Goal: Task Accomplishment & Management: Complete application form

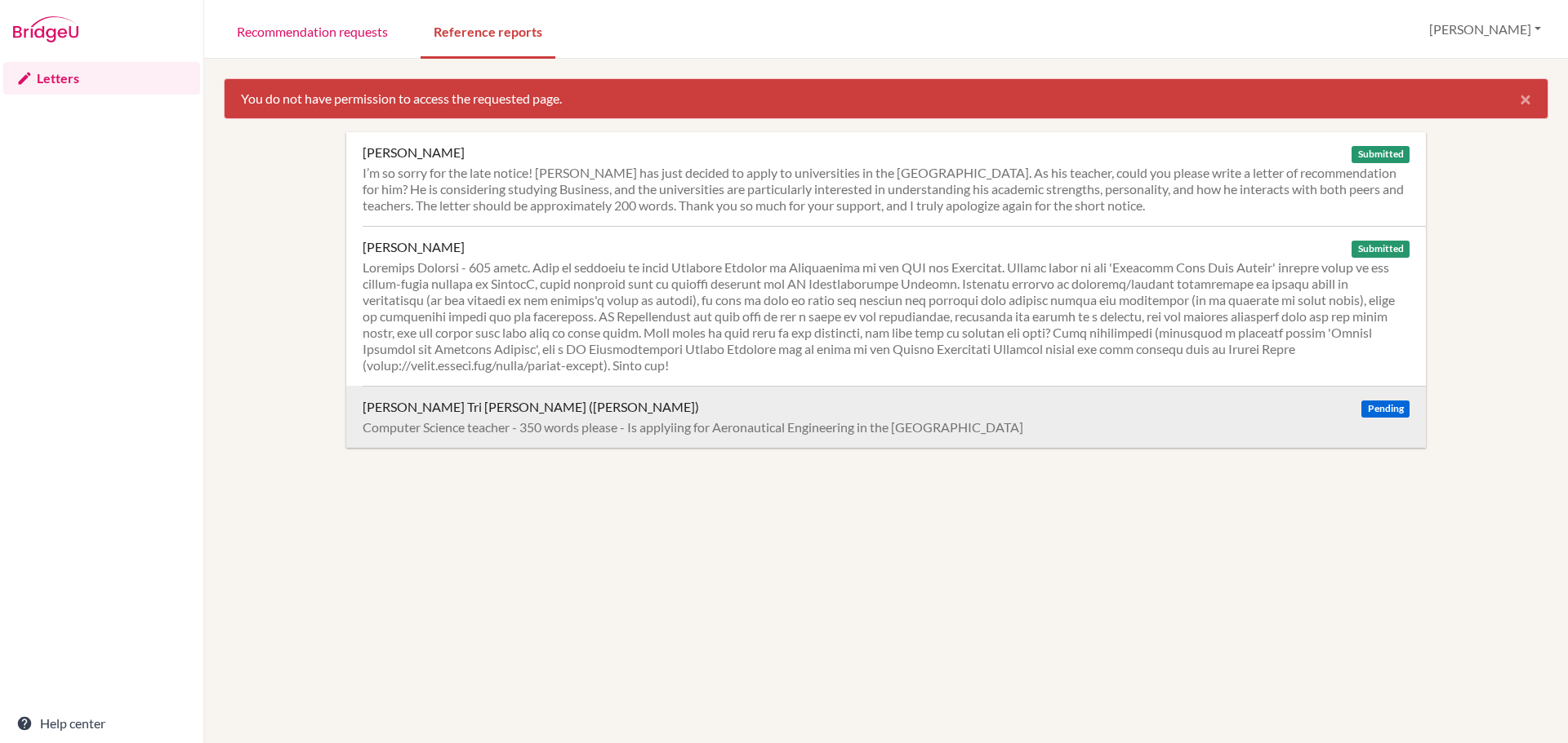
click at [530, 438] on div "Diep, Vuong Tri Nhan (Alex) Pending Computer Science teacher - 350 words please…" at bounding box center [895, 417] width 1063 height 62
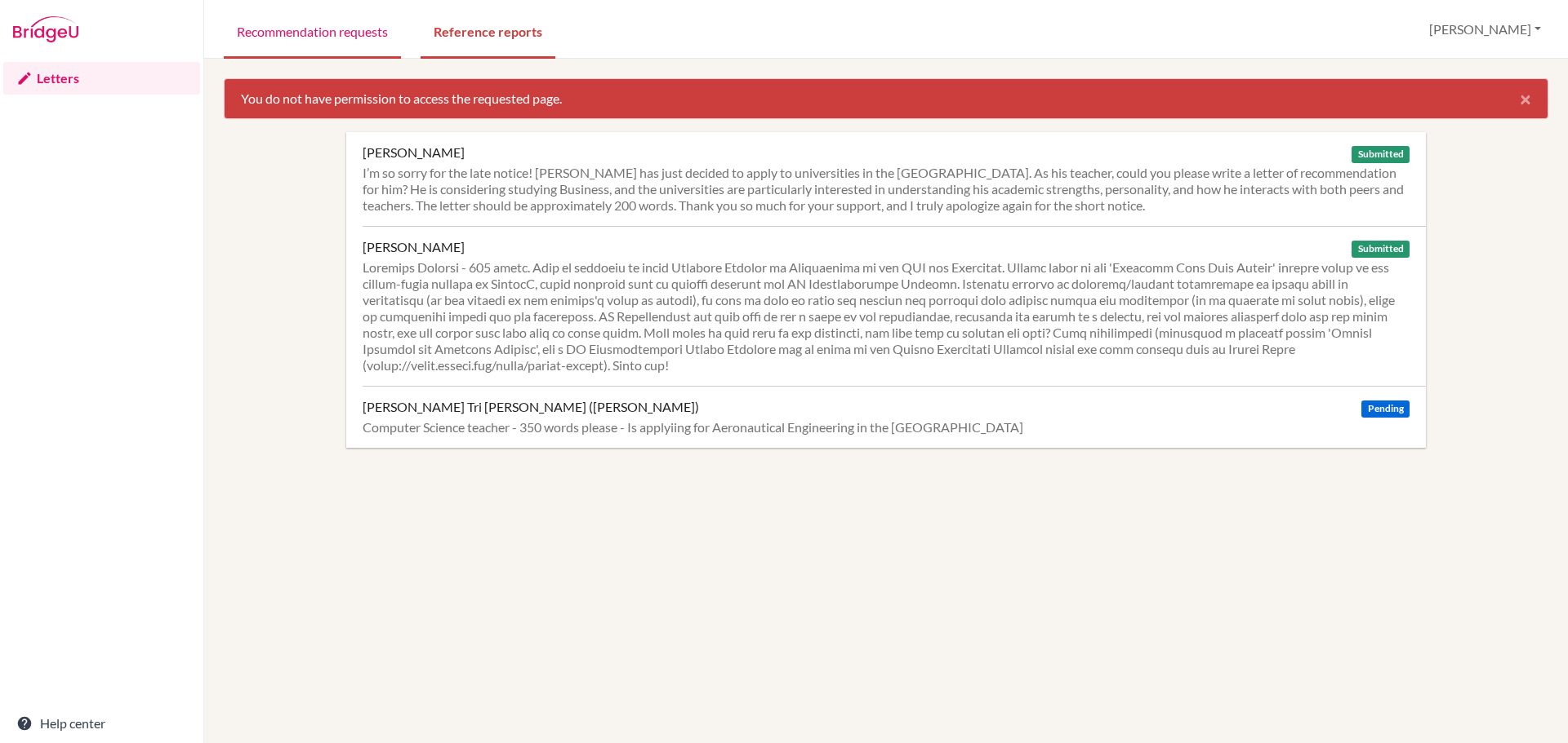
click at [356, 21] on link "Recommendation requests" at bounding box center [312, 30] width 177 height 57
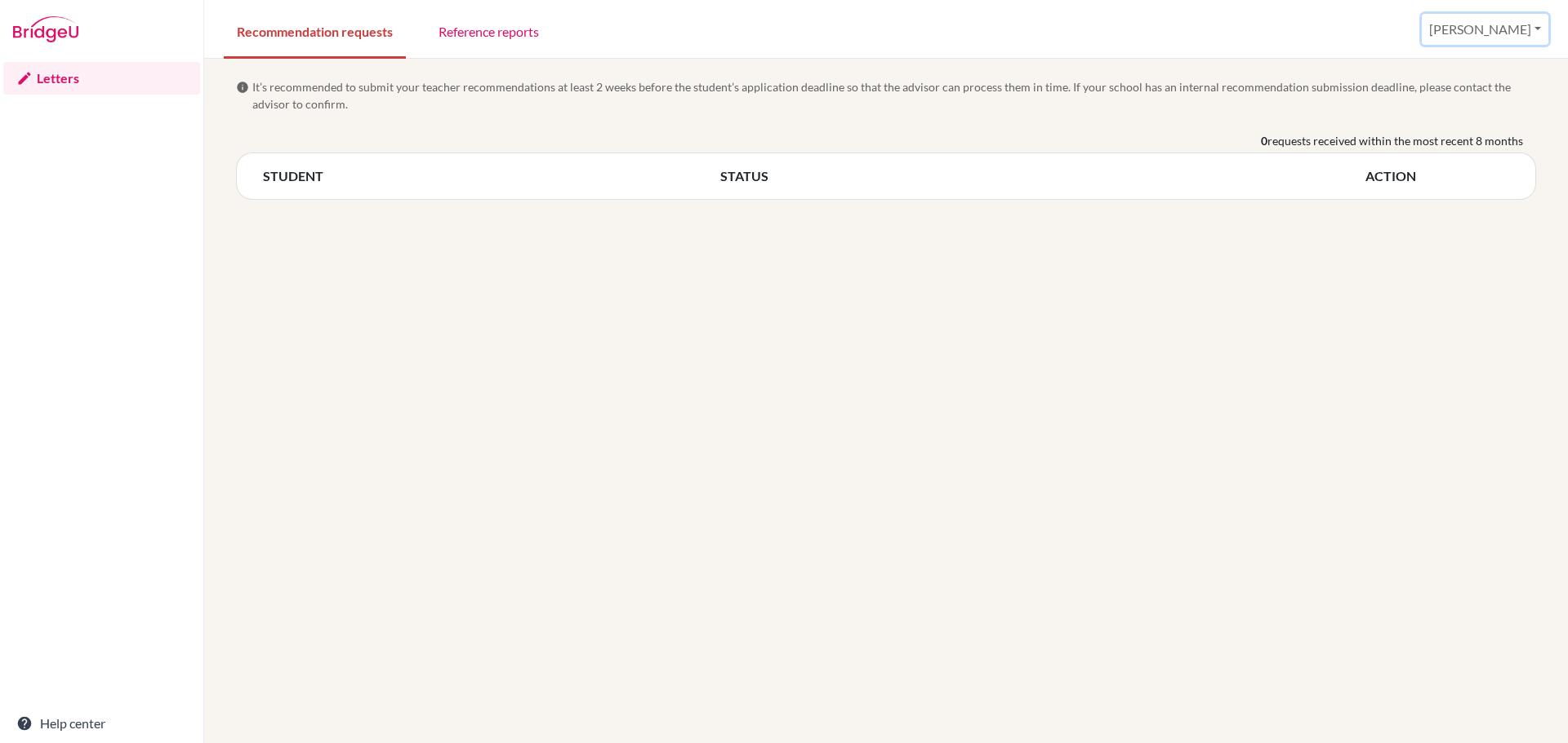
click at [1533, 15] on button "[PERSON_NAME]" at bounding box center [1485, 29] width 127 height 31
click at [1470, 60] on link "Profile" at bounding box center [1411, 67] width 129 height 26
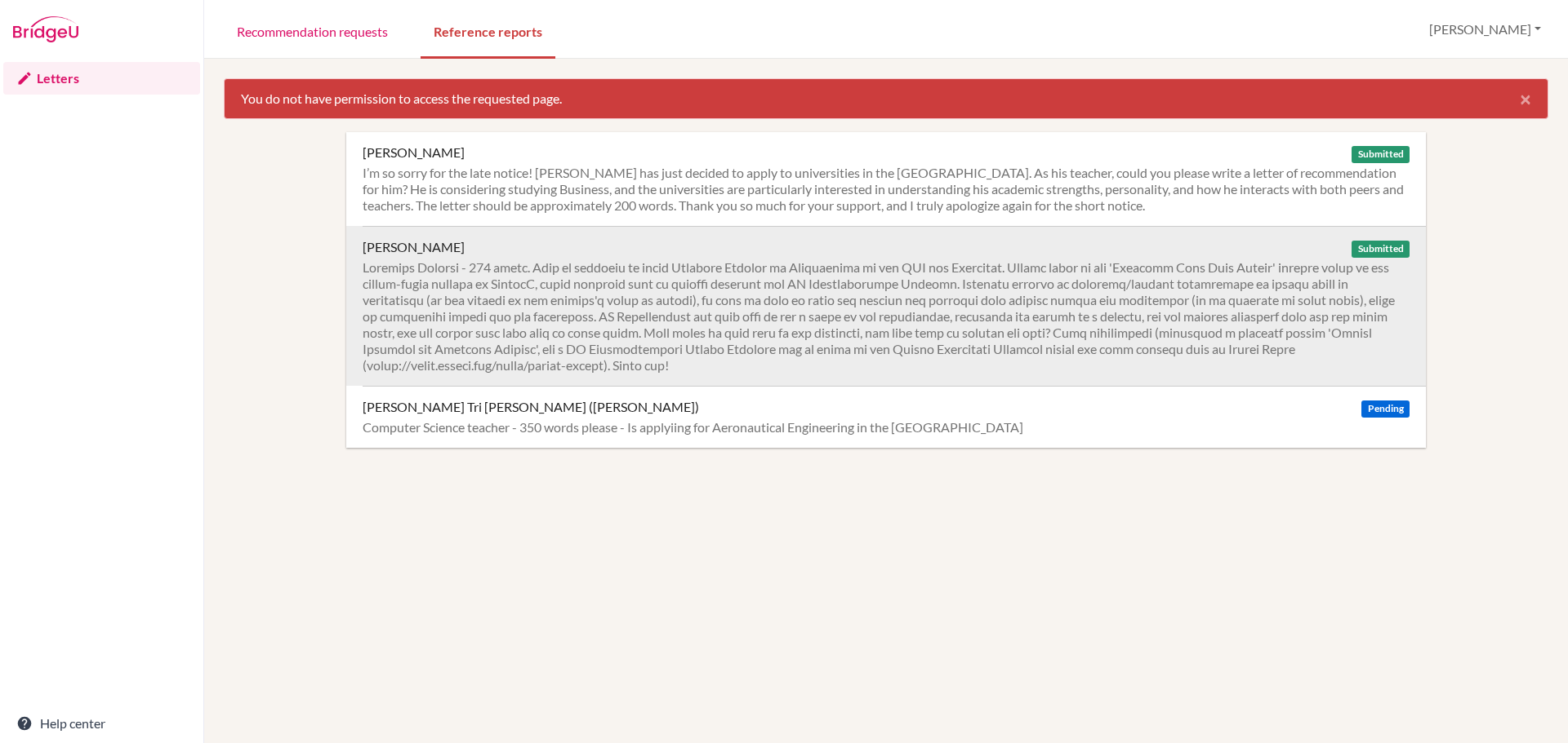
click at [576, 322] on div at bounding box center [886, 316] width 1046 height 114
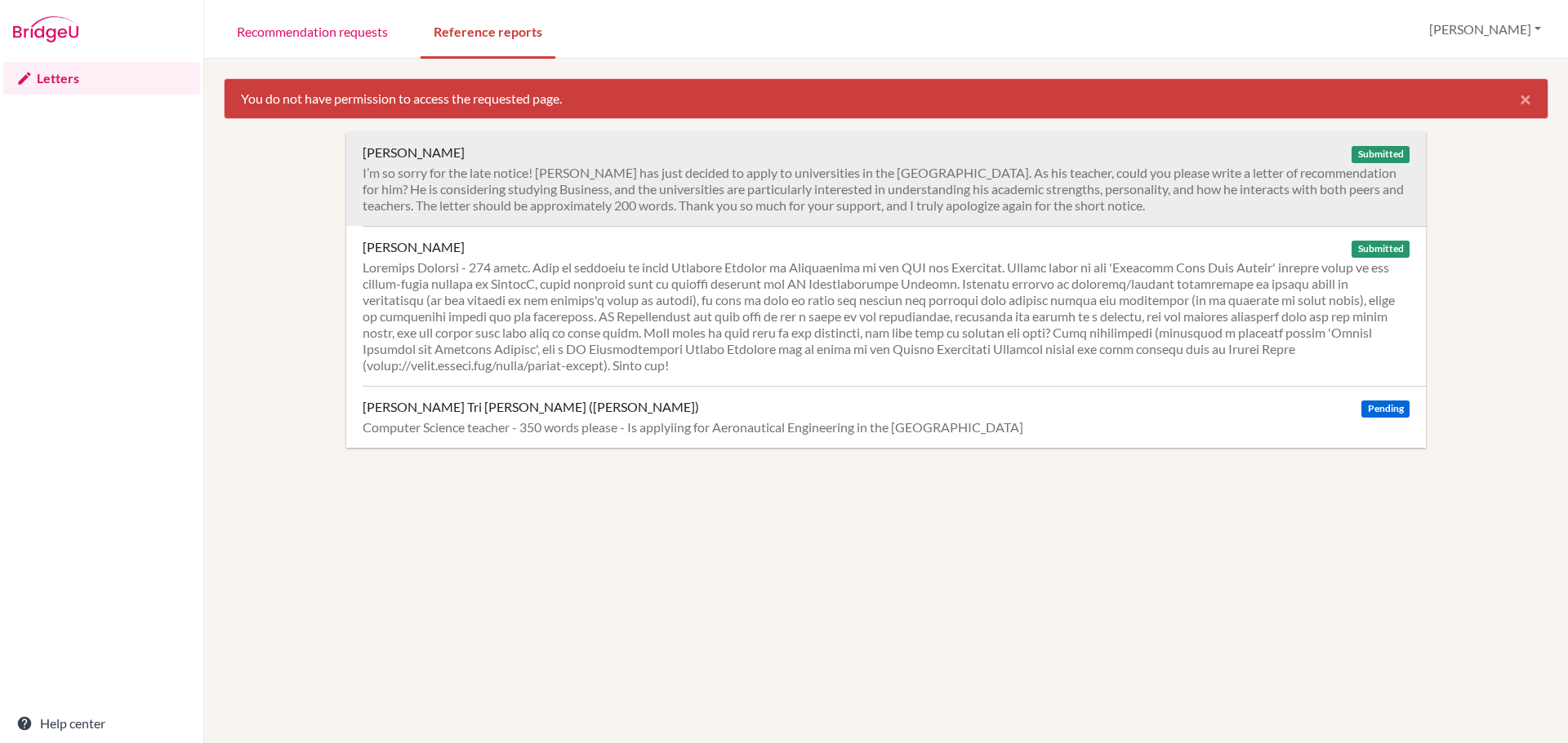
click at [492, 185] on div "I’m so sorry for the late notice! [PERSON_NAME] has just decided to apply to un…" at bounding box center [886, 189] width 1046 height 49
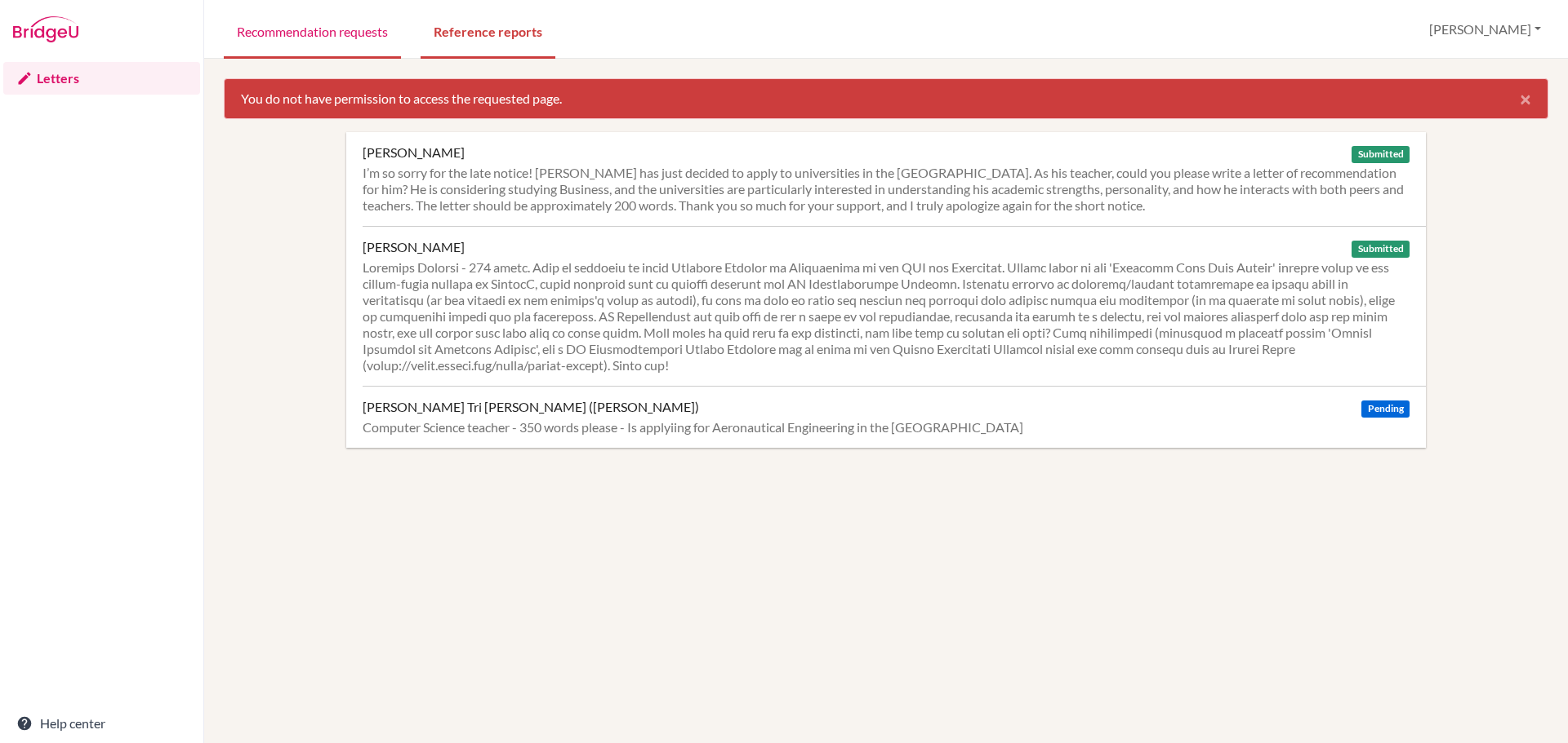
click at [276, 35] on link "Recommendation requests" at bounding box center [312, 30] width 177 height 57
click at [289, 23] on link "Recommendation requests" at bounding box center [312, 30] width 177 height 57
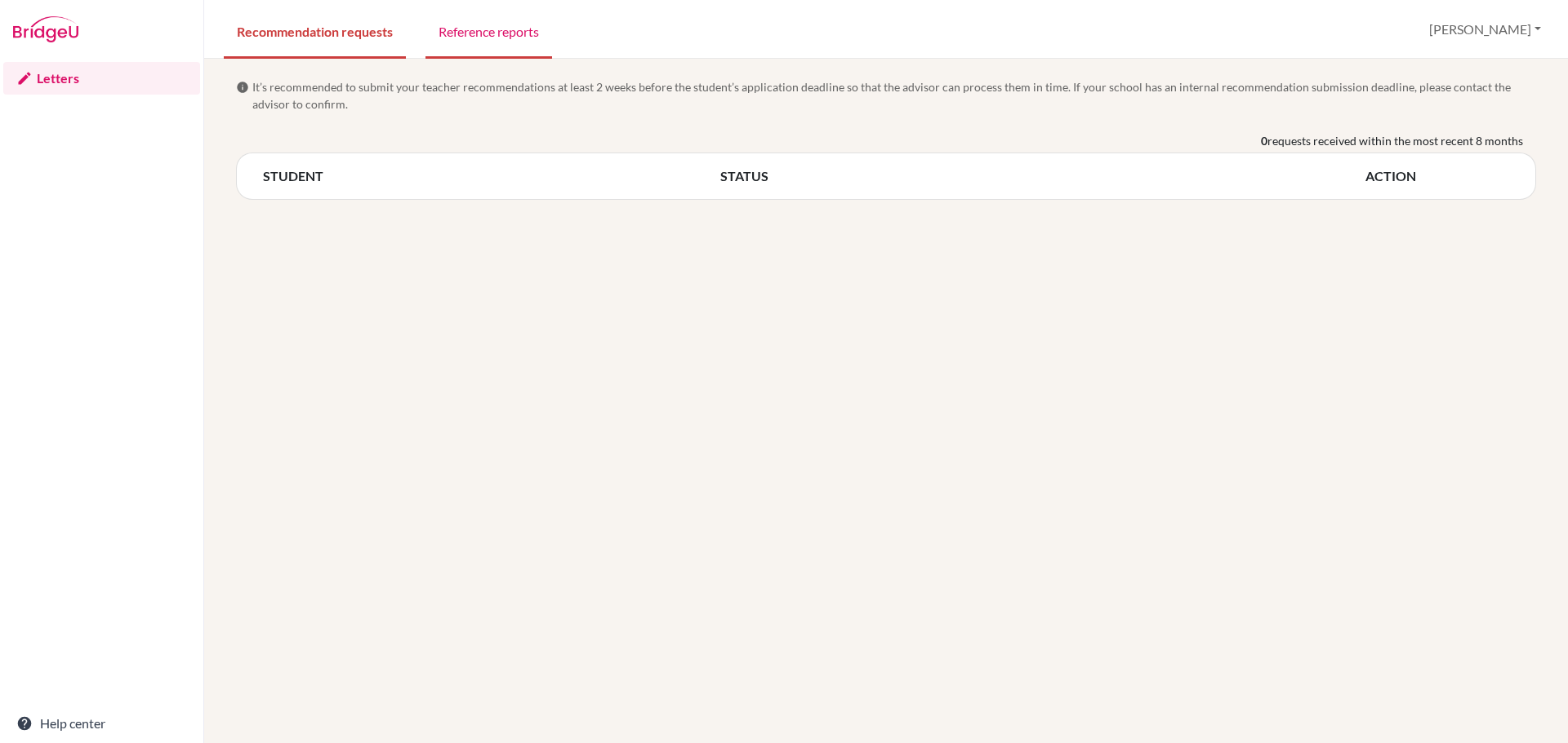
click at [481, 36] on link "Reference reports" at bounding box center [489, 30] width 127 height 57
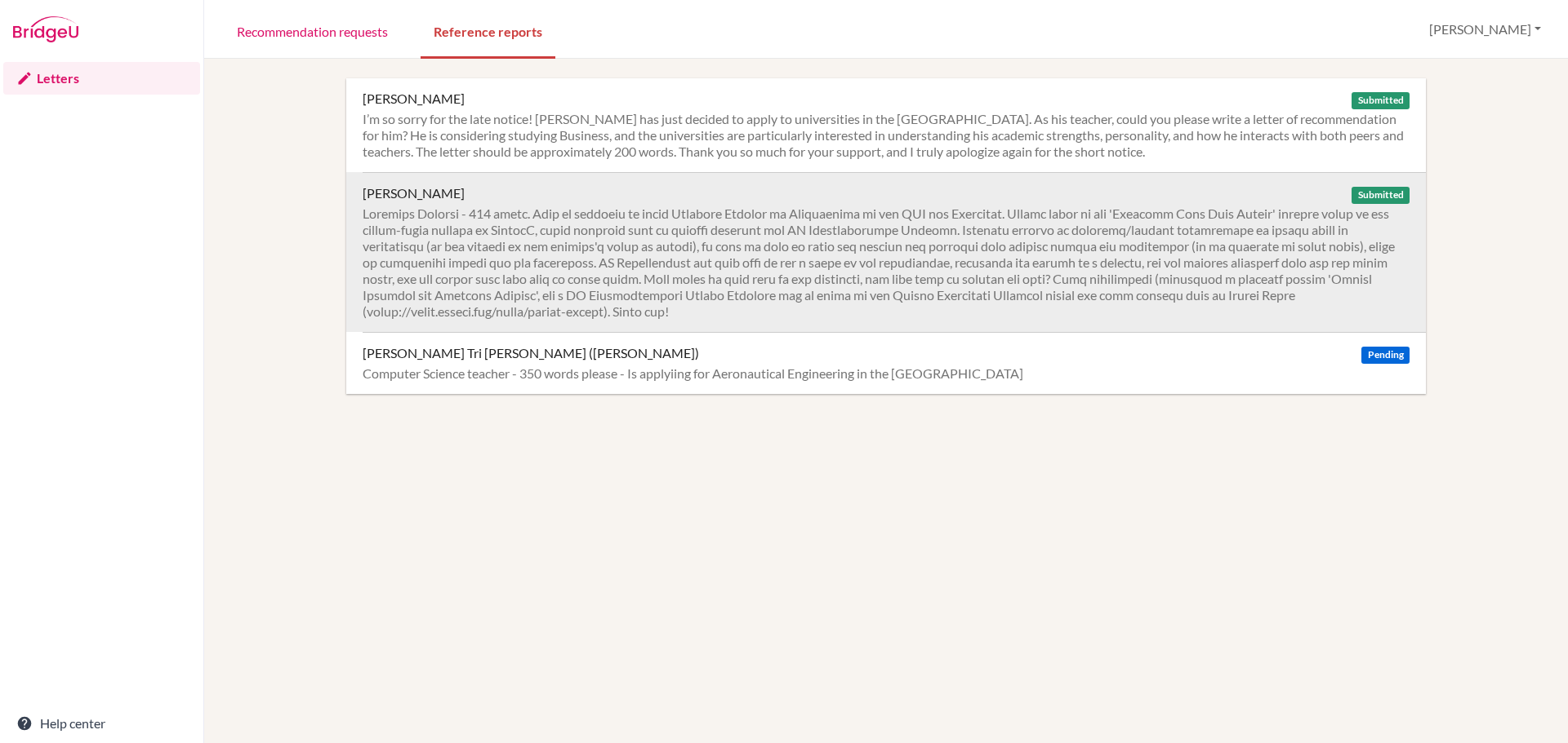
click at [665, 267] on div at bounding box center [886, 262] width 1046 height 114
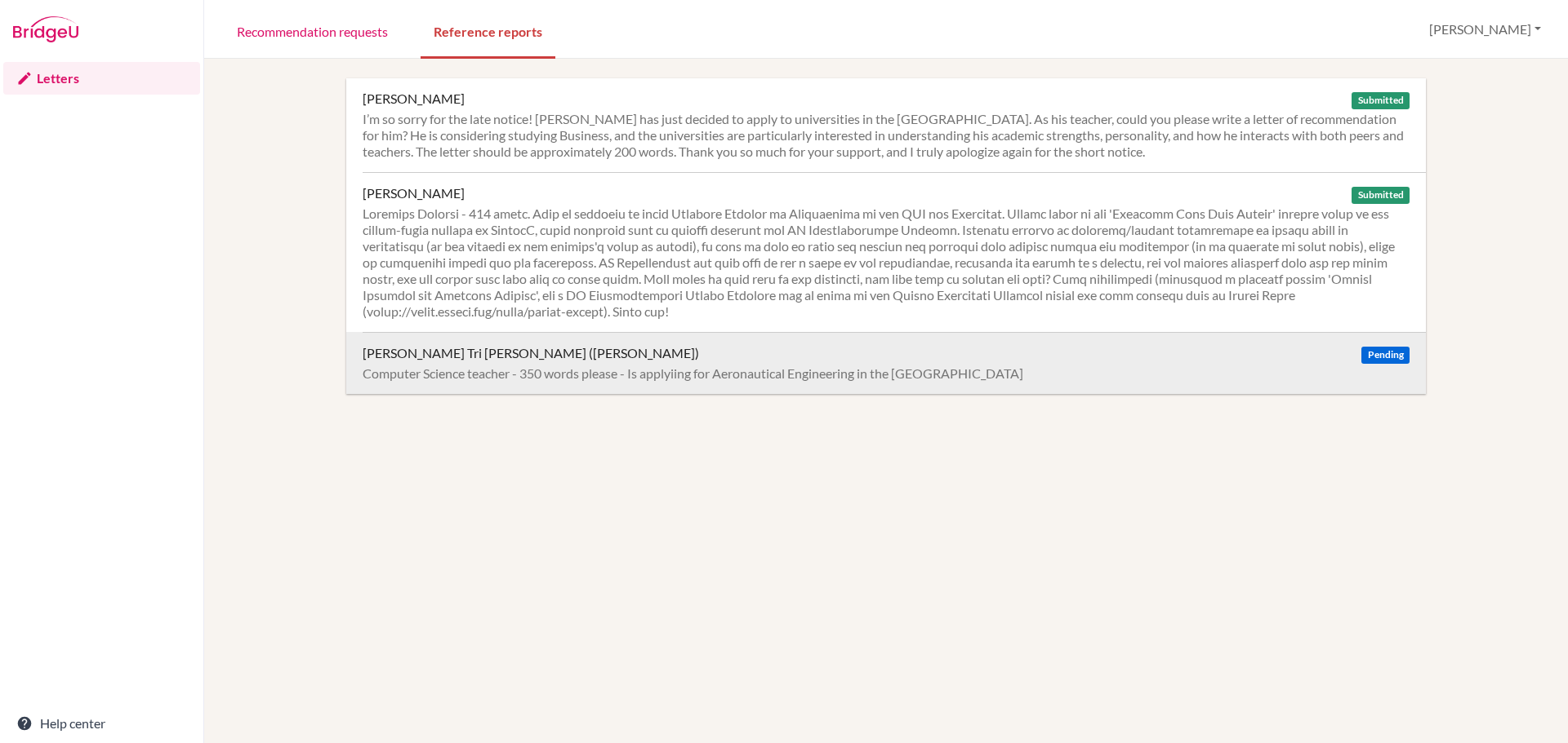
click at [449, 358] on div "Diep, Vuong Tri Nhan (Alex)" at bounding box center [531, 353] width 337 height 16
click at [559, 354] on div "Diep, Vuong Tri Nhan (Alex) Pending" at bounding box center [886, 353] width 1046 height 16
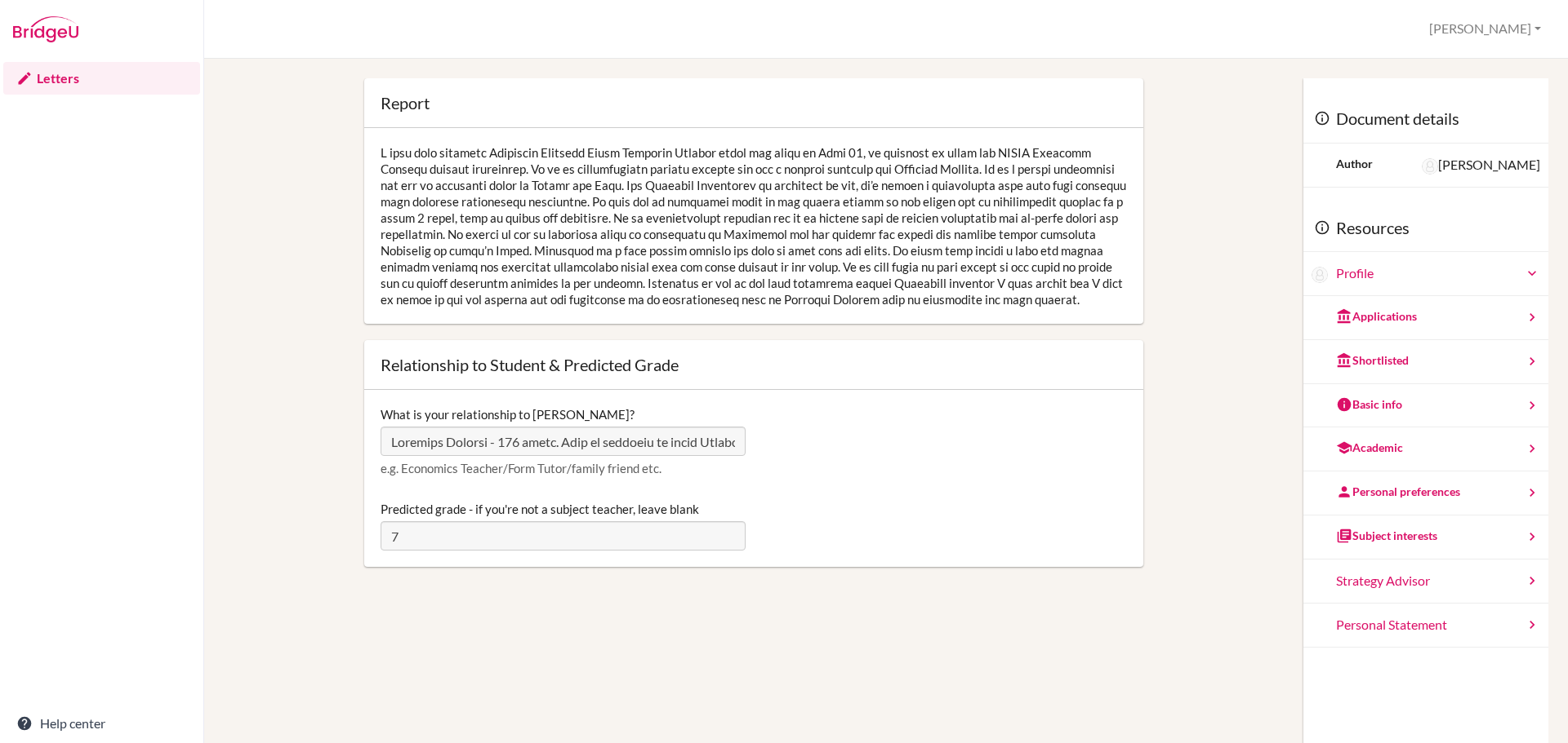
drag, startPoint x: 543, startPoint y: 319, endPoint x: 363, endPoint y: 159, distance: 240.8
click at [365, 159] on div at bounding box center [754, 226] width 779 height 196
copy div "I have been teaching Alexander Standard Level Computer Science since the start …"
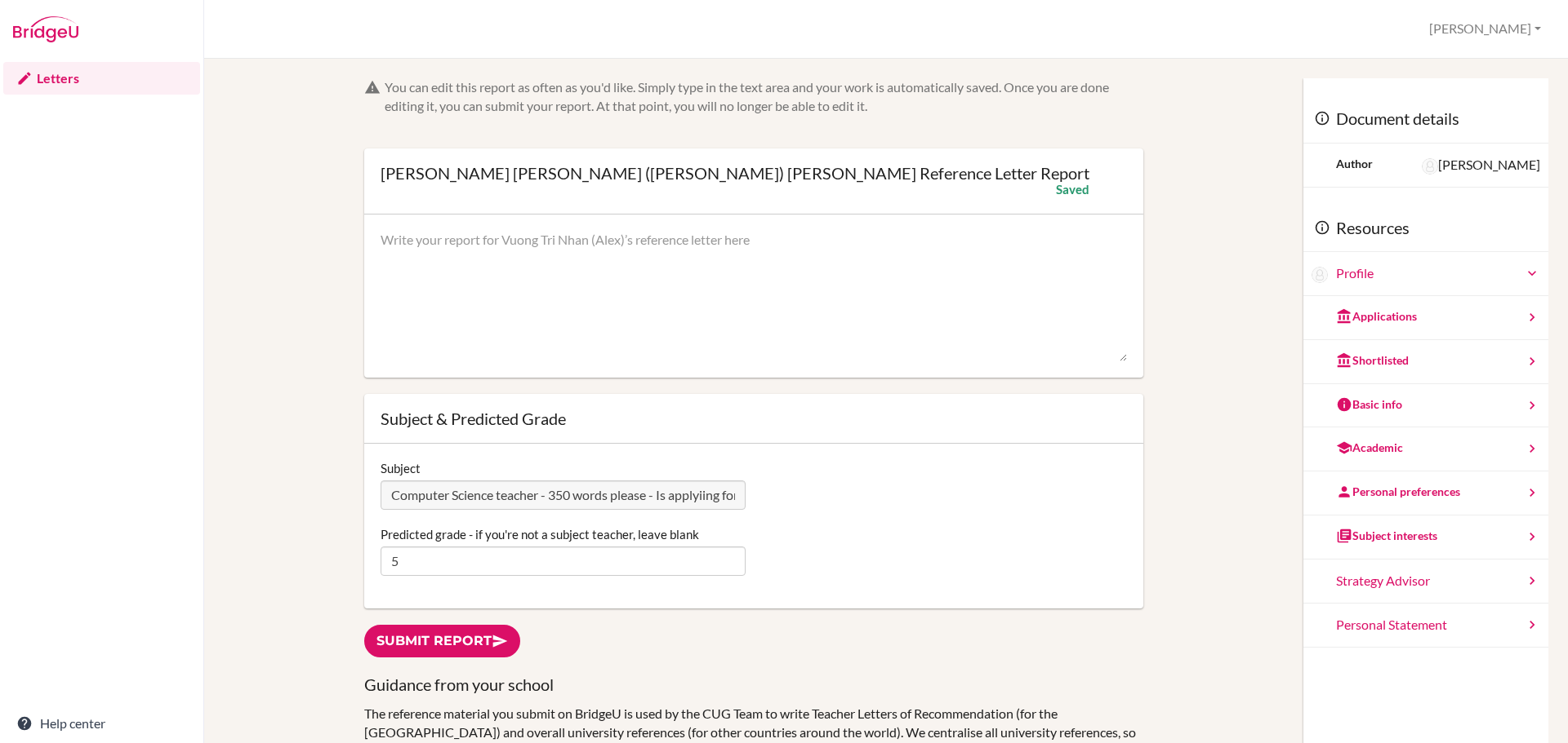
type input "5"
click at [435, 251] on textarea at bounding box center [754, 296] width 746 height 131
paste textarea "L ipsu dolo sitametc Adip Elitsedd Eiusm Temporin Utlabor etdol mag aliqu en Ad…"
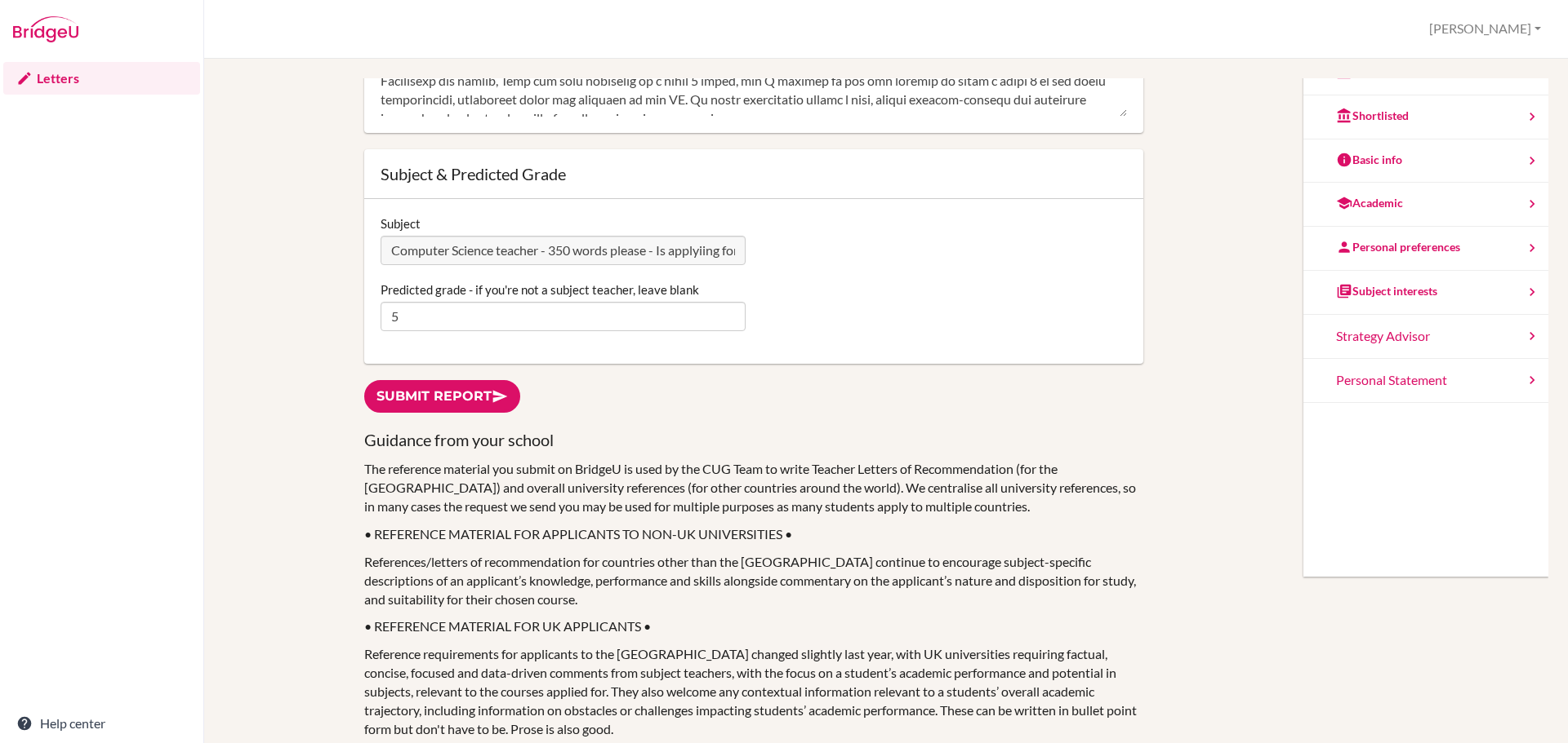
scroll to position [326, 0]
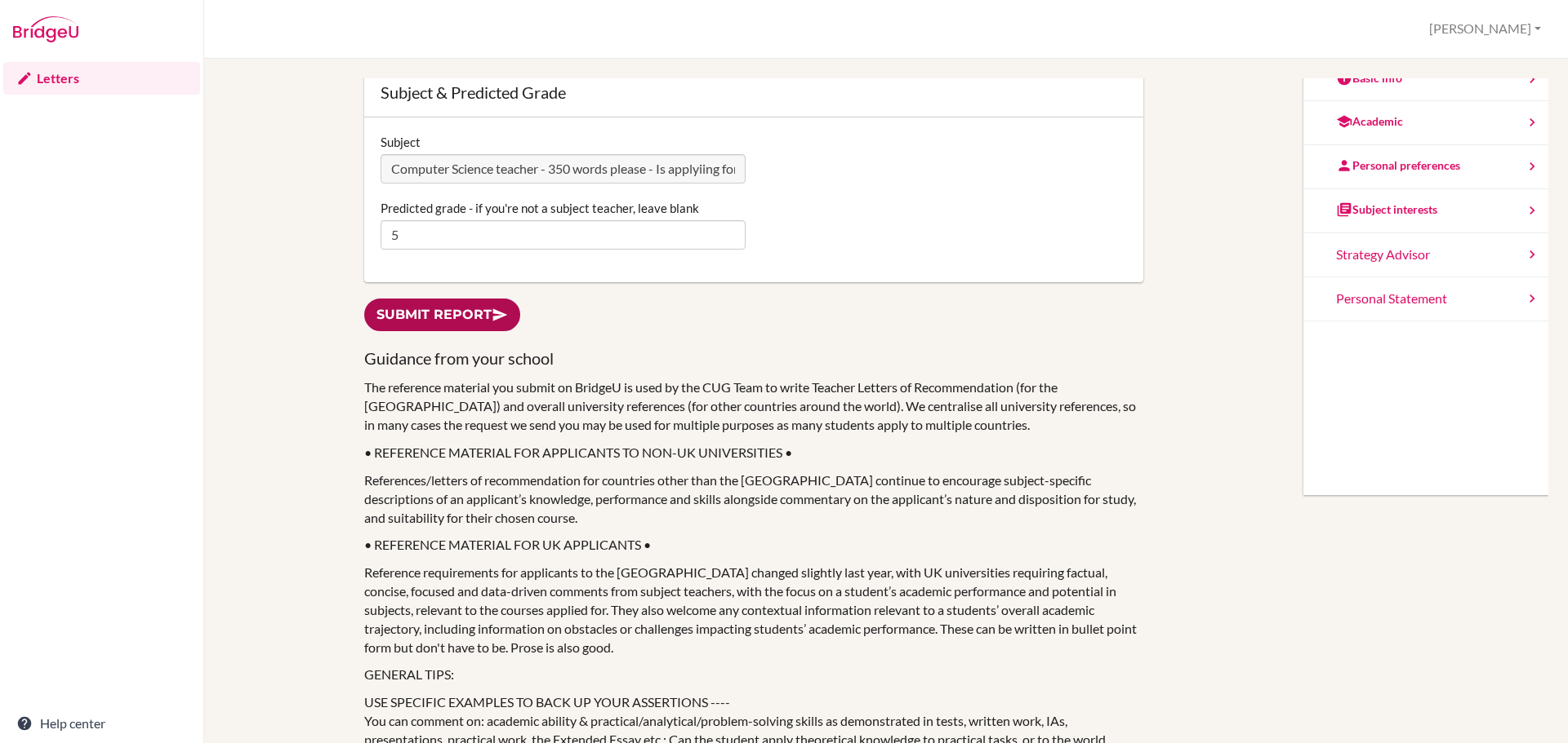
type textarea "L ipsu dolo sitametc Adip Elitsedd Eiusm Temporin Utlabor etdol mag aliqu en Ad…"
click at [407, 326] on link "Submit report" at bounding box center [442, 315] width 156 height 34
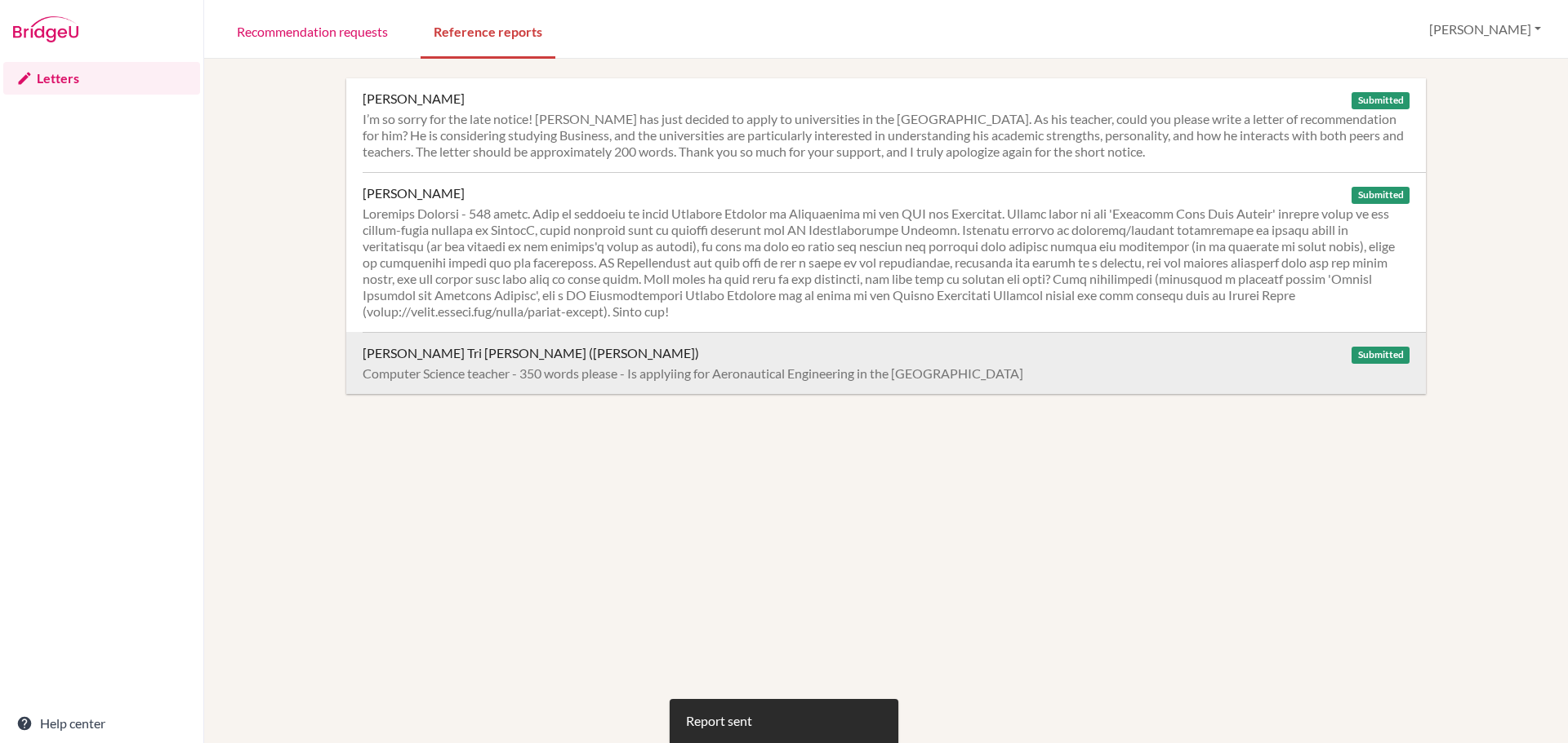
click at [740, 367] on div "Computer Science teacher - 350 words please - Is applyiing for Aeronautical Eng…" at bounding box center [886, 373] width 1046 height 16
